Goal: Find specific page/section: Find specific page/section

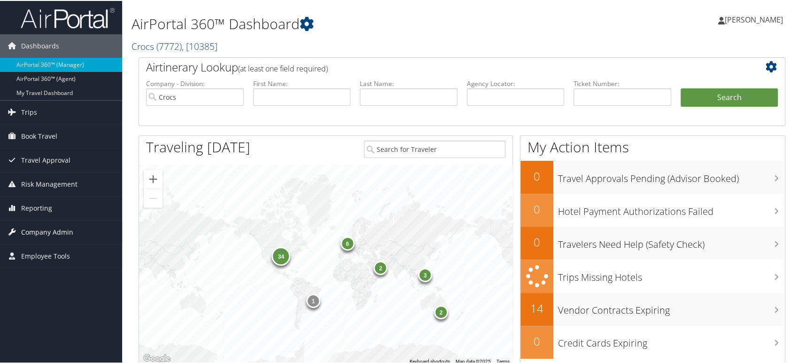
click at [56, 233] on span "Company Admin" at bounding box center [47, 230] width 52 height 23
click at [171, 41] on span "( 7772 )" at bounding box center [168, 45] width 25 height 13
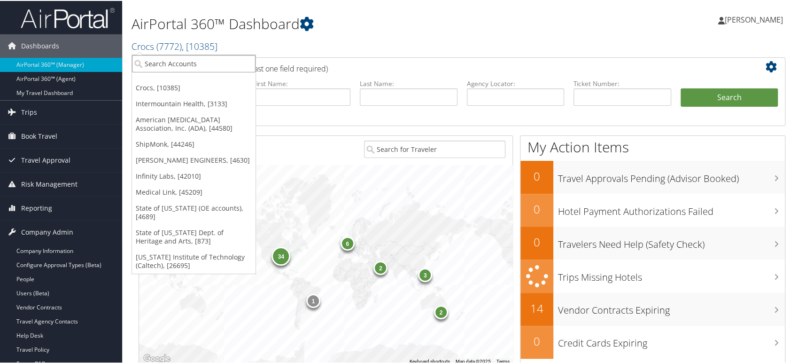
click at [170, 60] on input "search" at bounding box center [194, 62] width 124 height 17
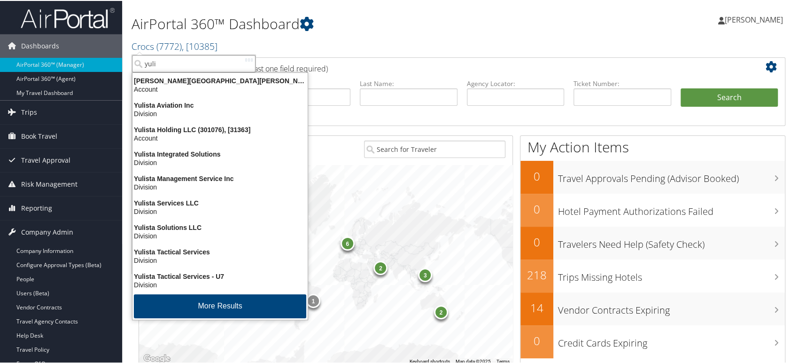
type input "yulis"
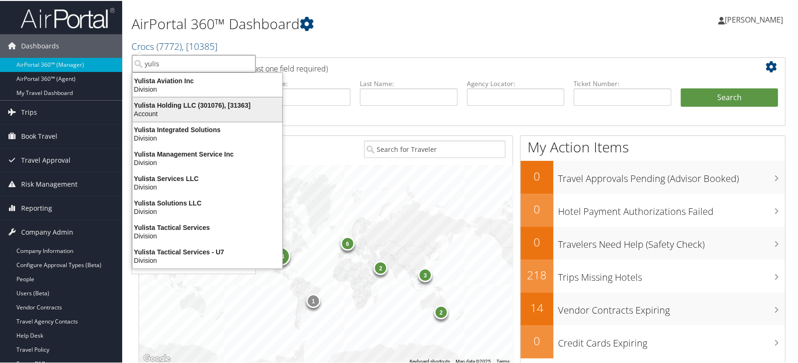
click at [224, 114] on div "Account" at bounding box center [207, 112] width 161 height 8
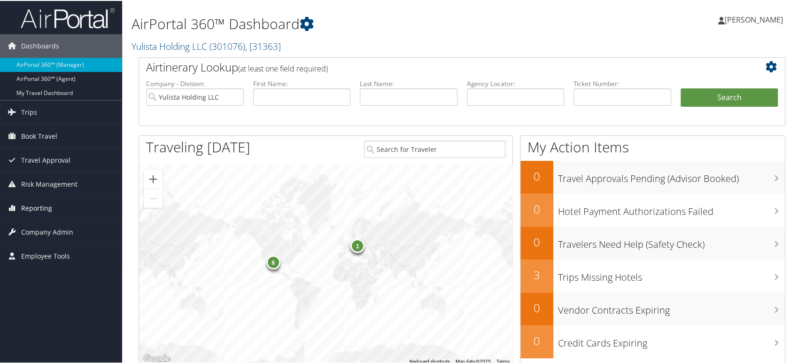
click at [33, 211] on span "Reporting" at bounding box center [36, 206] width 31 height 23
click at [46, 284] on span "Company Admin" at bounding box center [47, 287] width 52 height 23
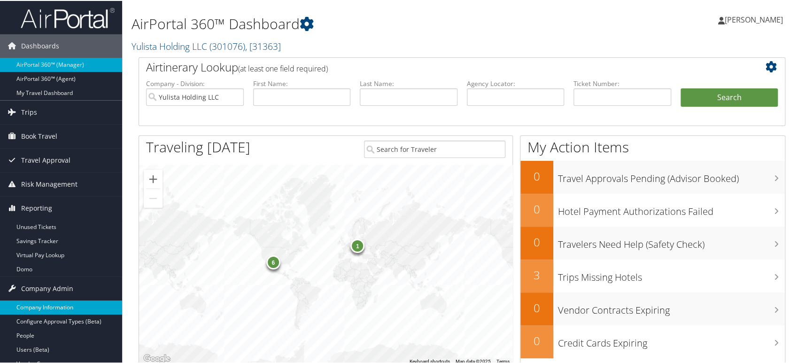
click at [69, 305] on link "Company Information" at bounding box center [61, 306] width 122 height 14
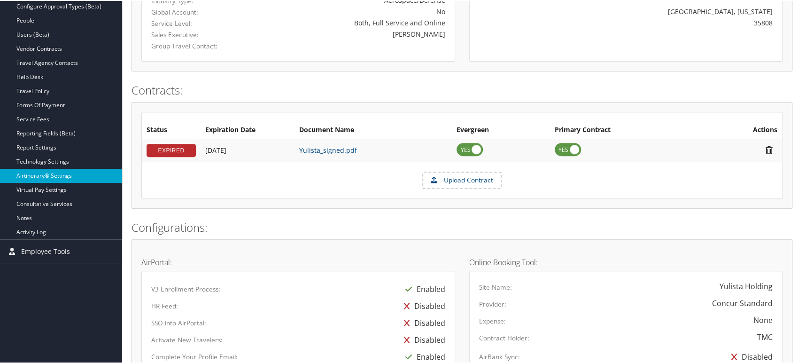
scroll to position [164, 0]
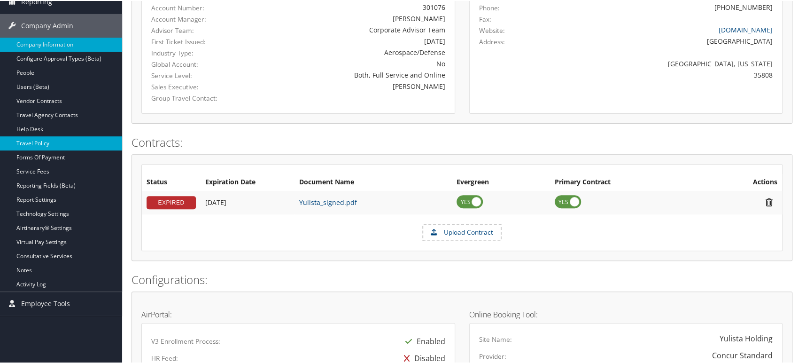
click at [34, 140] on link "Travel Policy" at bounding box center [61, 142] width 122 height 14
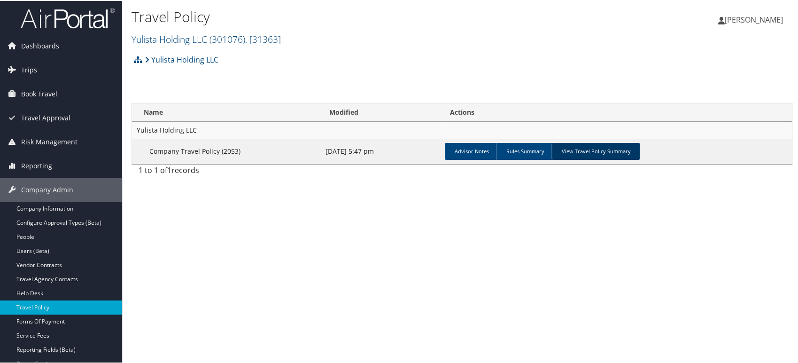
drag, startPoint x: 588, startPoint y: 147, endPoint x: 585, endPoint y: 157, distance: 10.1
click at [588, 147] on link "View Travel Policy Summary" at bounding box center [595, 150] width 88 height 17
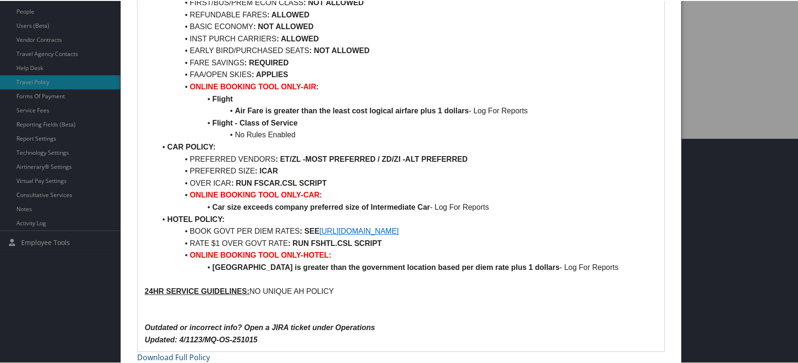
scroll to position [233, 0]
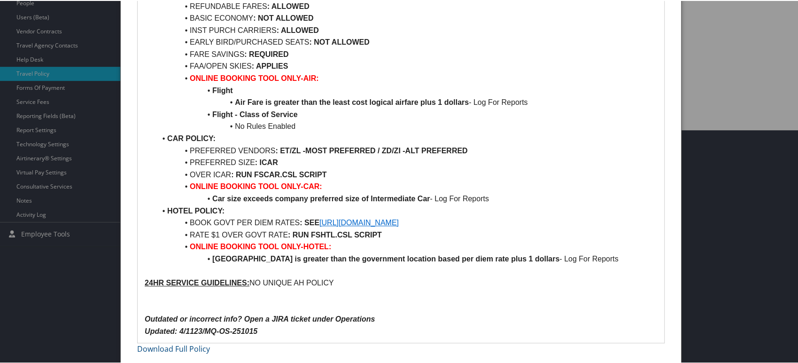
click at [399, 222] on link "https://www.gsa.gov/travel/plan-book/per-diem-rates" at bounding box center [358, 221] width 79 height 8
